Goal: Navigation & Orientation: Find specific page/section

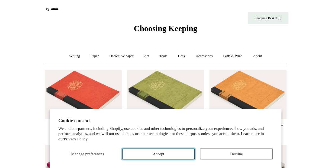
click at [174, 158] on button "Accept" at bounding box center [158, 154] width 73 height 11
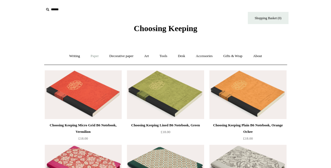
click at [91, 54] on link "Paper +" at bounding box center [95, 56] width 18 height 14
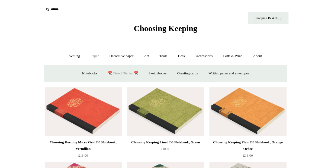
click at [120, 71] on link "📆 Dated Diaries 📆" at bounding box center [123, 73] width 40 height 14
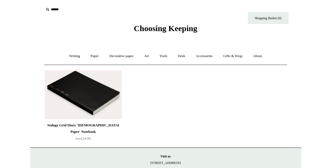
click at [100, 90] on img at bounding box center [83, 94] width 77 height 49
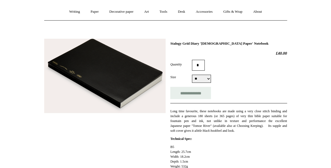
scroll to position [27, 0]
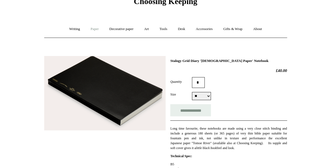
click at [95, 30] on link "Paper +" at bounding box center [95, 29] width 18 height 14
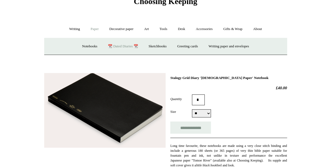
click at [112, 44] on link "📆 Dated Diaries 📆" at bounding box center [123, 46] width 40 height 14
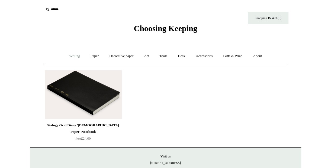
click at [73, 58] on link "Writing +" at bounding box center [74, 56] width 21 height 14
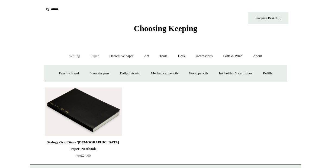
click at [86, 58] on link "Paper +" at bounding box center [95, 56] width 18 height 14
click at [82, 77] on link "Notebooks +" at bounding box center [89, 73] width 25 height 14
